Goal: Find specific page/section: Find specific page/section

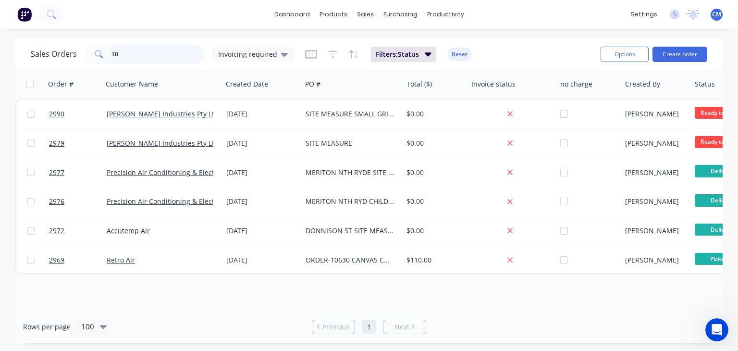
click at [143, 59] on input "30" at bounding box center [158, 54] width 94 height 19
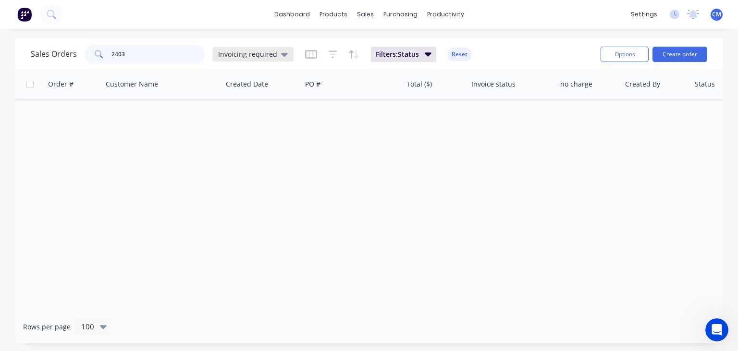
type input "2403"
click at [284, 54] on div "Invoicing required" at bounding box center [252, 54] width 81 height 14
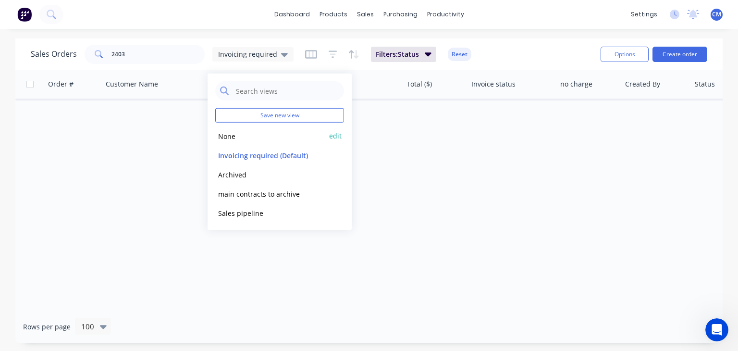
click at [232, 137] on button "None" at bounding box center [269, 135] width 109 height 11
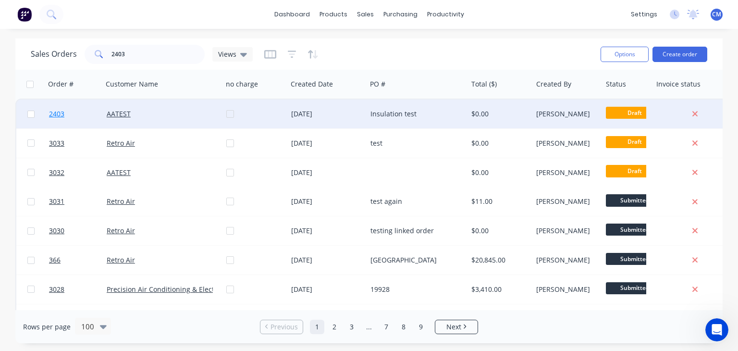
click at [57, 115] on span "2403" at bounding box center [56, 114] width 15 height 10
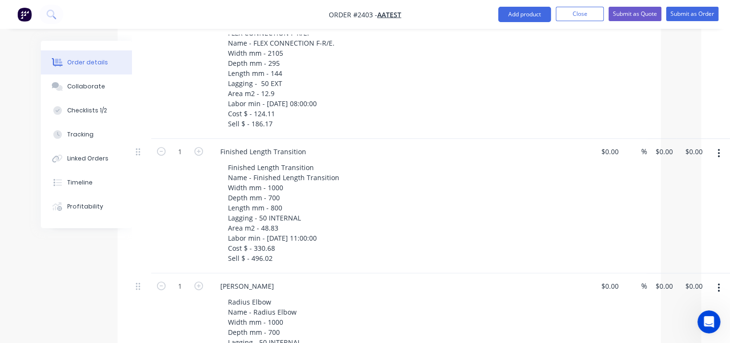
scroll to position [384, 29]
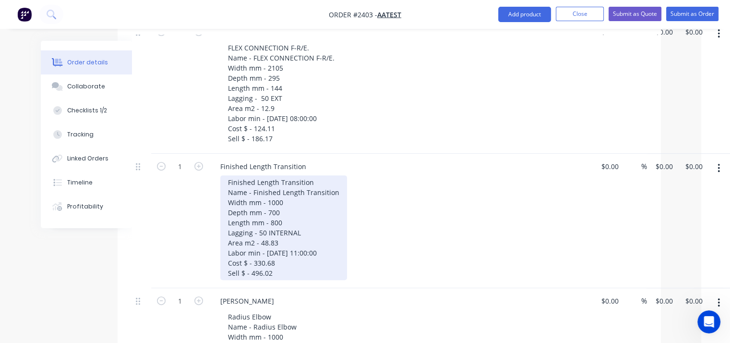
click at [274, 274] on div "Finished Length Transition Name - Finished Length Transition Width mm - 1000 De…" at bounding box center [283, 227] width 127 height 105
click at [279, 262] on div "Finished Length Transition Name - Finished Length Transition Width mm - 1000 De…" at bounding box center [283, 227] width 127 height 105
click at [277, 273] on div "Finished Length Transition Name - Finished Length Transition Width mm - 1000 De…" at bounding box center [283, 227] width 127 height 105
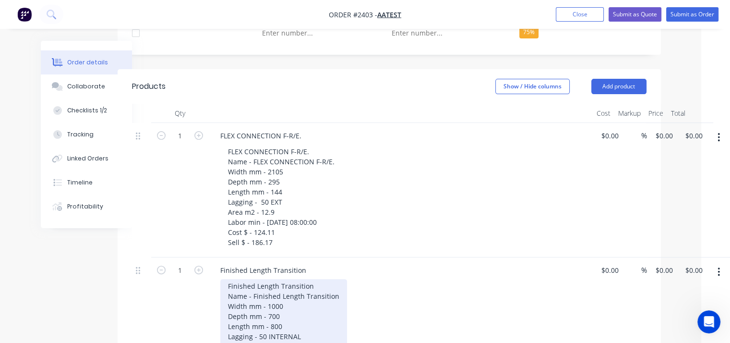
scroll to position [288, 29]
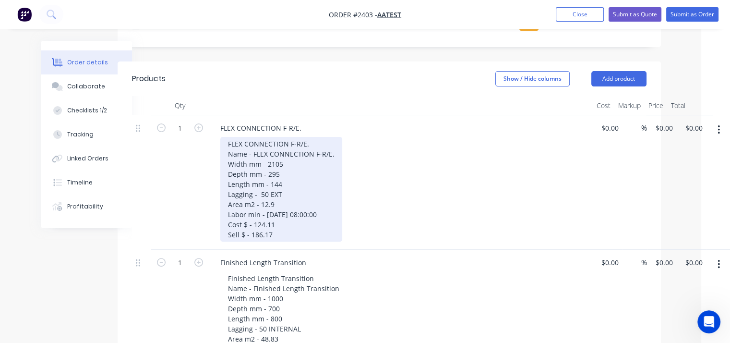
click at [308, 214] on div "FLEX CONNECTION F-R/E. Name - FLEX CONNECTION F-R/E. Width mm - 2105 Depth mm -…" at bounding box center [281, 189] width 122 height 105
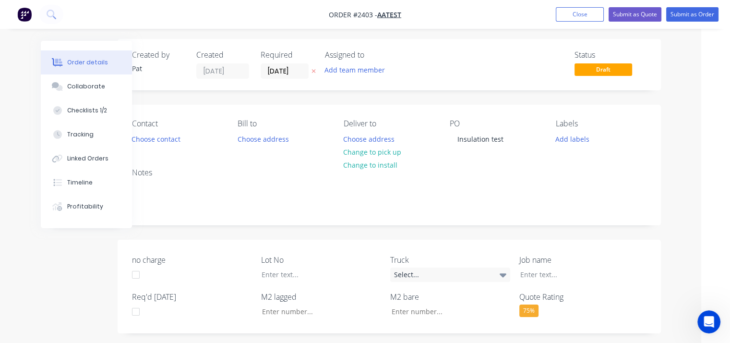
scroll to position [0, 29]
drag, startPoint x: 27, startPoint y: 13, endPoint x: 384, endPoint y: 97, distance: 366.5
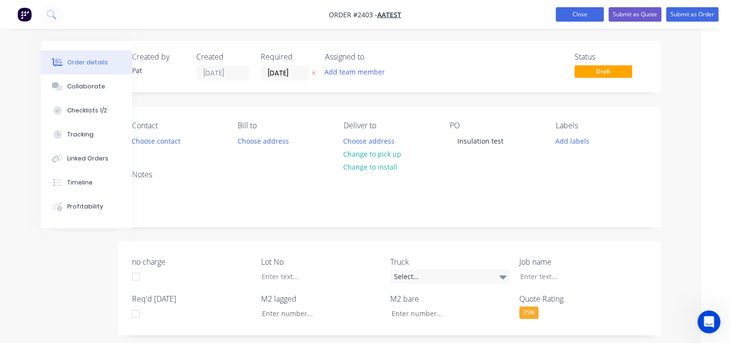
click at [578, 14] on button "Close" at bounding box center [580, 14] width 48 height 14
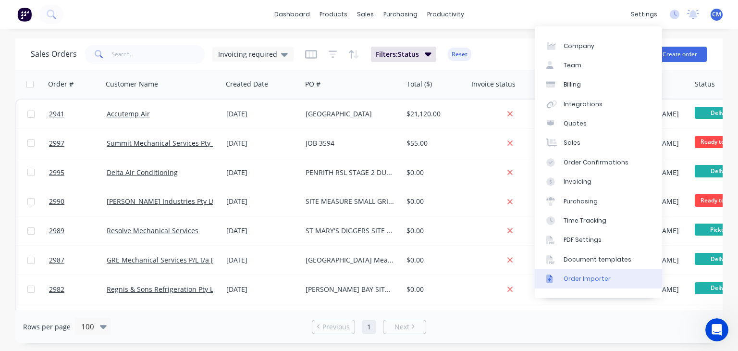
click at [597, 280] on div "Order Importer" at bounding box center [586, 278] width 47 height 9
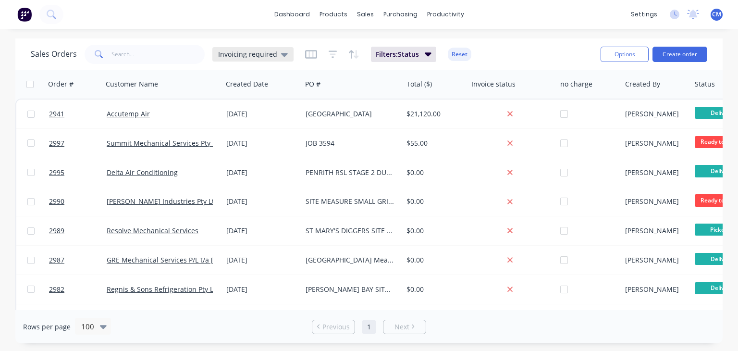
click at [260, 52] on span "Invoicing required" at bounding box center [247, 54] width 59 height 10
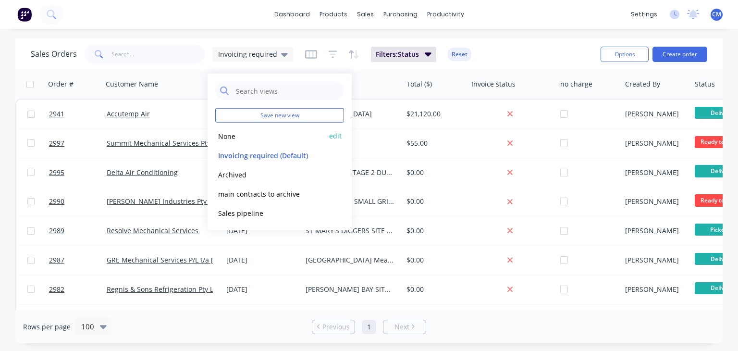
click at [235, 135] on button "None" at bounding box center [269, 135] width 109 height 11
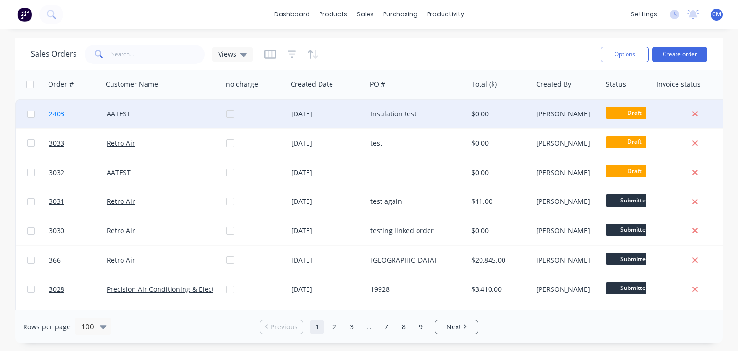
click at [58, 112] on span "2403" at bounding box center [56, 114] width 15 height 10
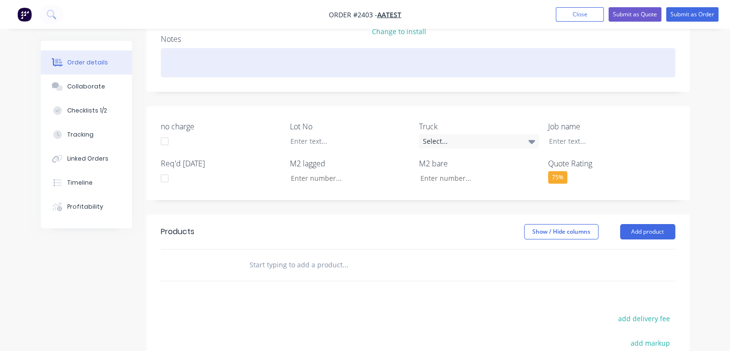
scroll to position [144, 0]
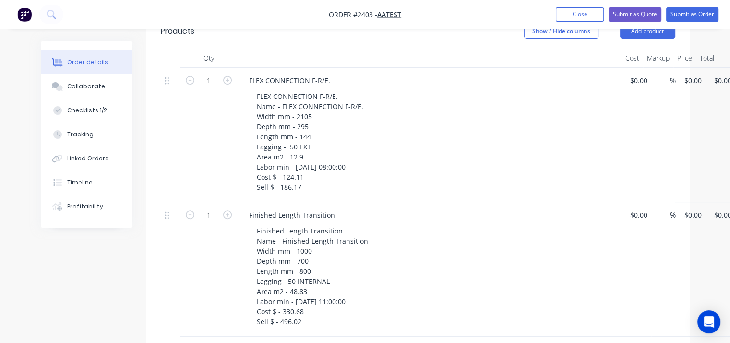
scroll to position [336, 0]
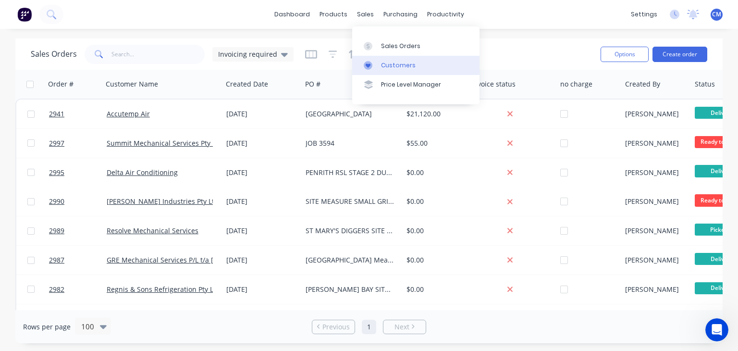
click at [402, 68] on div "Customers" at bounding box center [398, 65] width 35 height 9
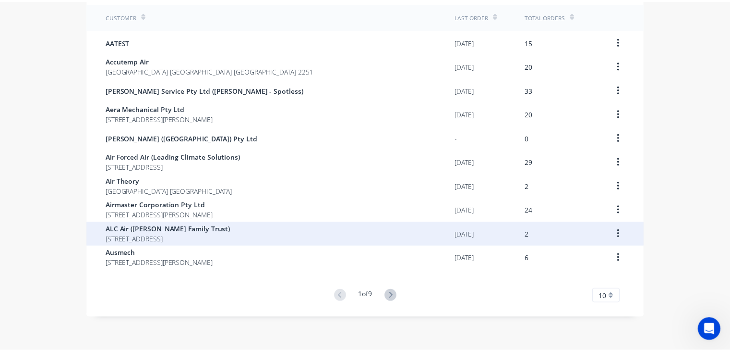
scroll to position [67, 0]
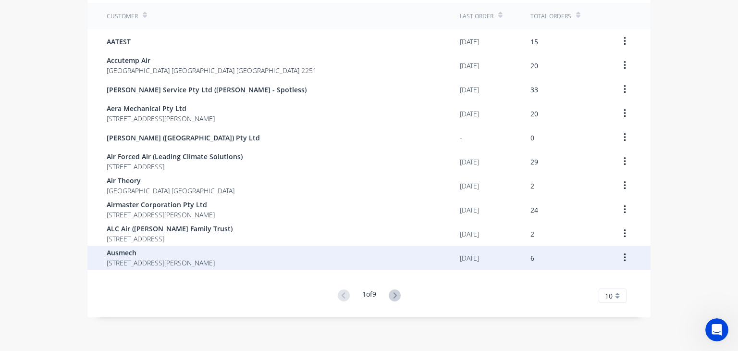
click at [126, 256] on span "Ausmech" at bounding box center [161, 252] width 108 height 10
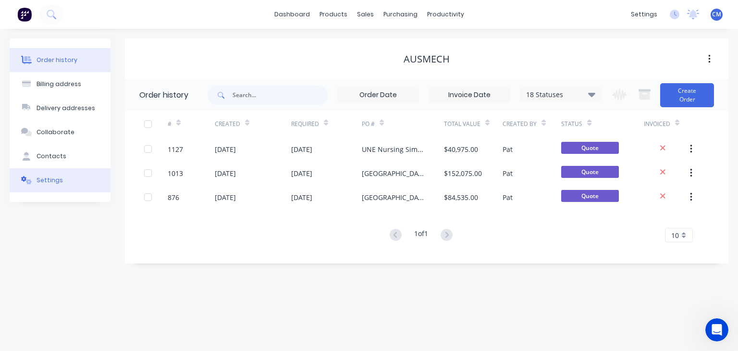
click at [48, 183] on div "Settings" at bounding box center [49, 180] width 26 height 9
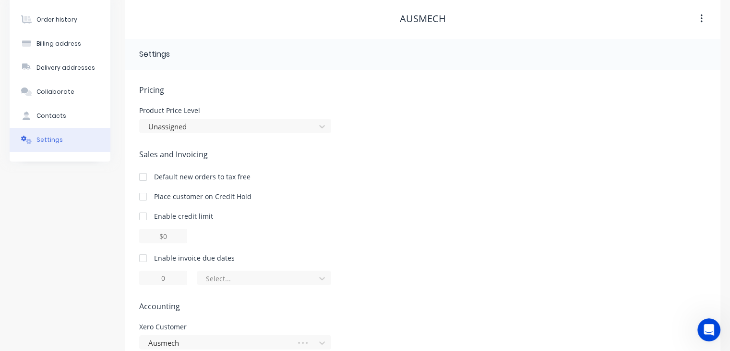
scroll to position [88, 0]
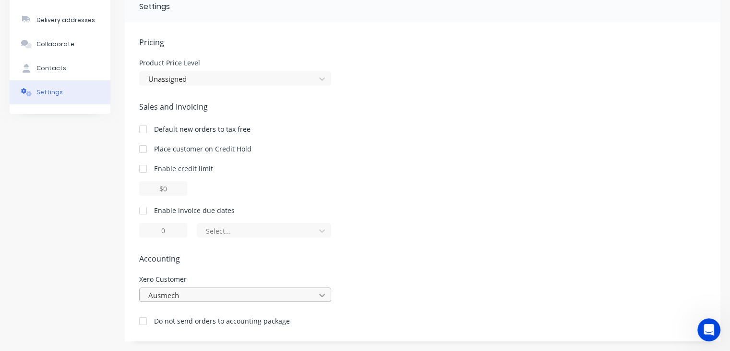
click at [319, 298] on div "Ausmech" at bounding box center [235, 294] width 192 height 14
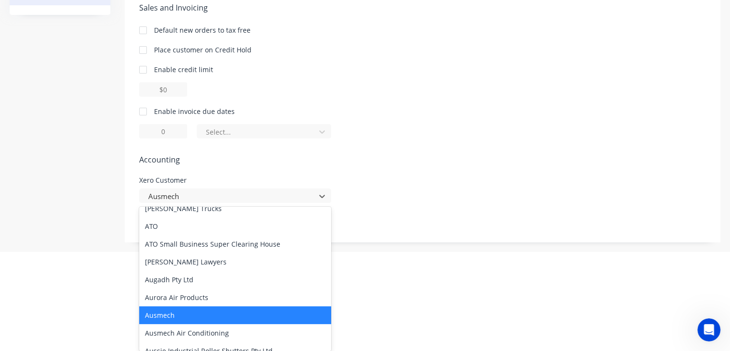
scroll to position [1873, 0]
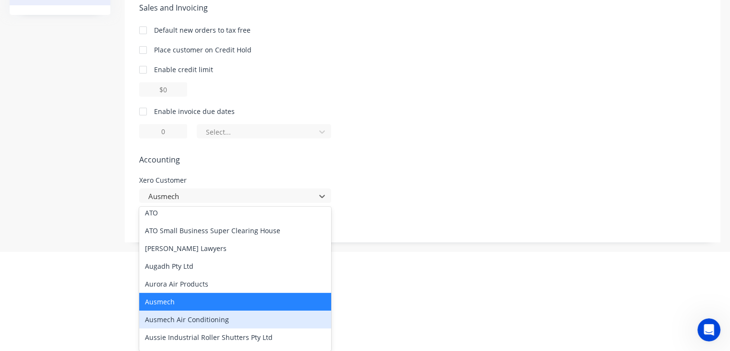
click at [208, 310] on div "Ausmech Air Conditioning" at bounding box center [235, 319] width 192 height 18
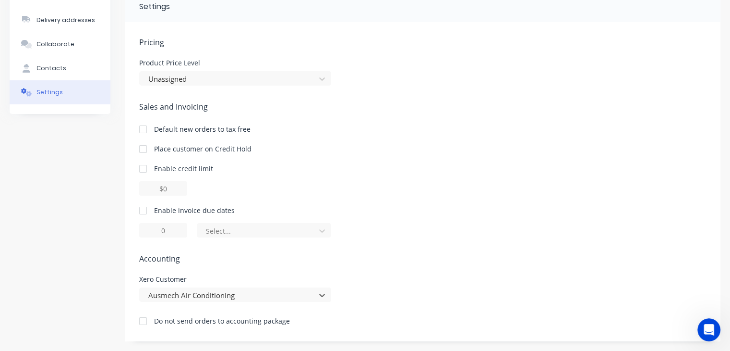
scroll to position [88, 0]
